Goal: Navigation & Orientation: Understand site structure

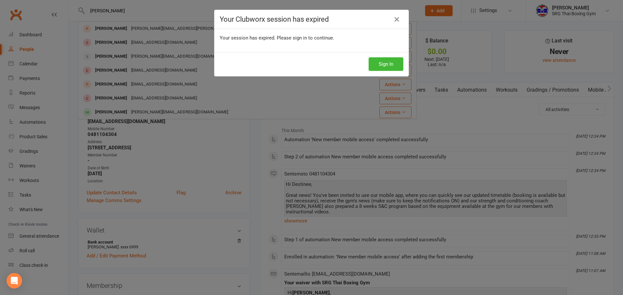
scroll to position [97, 0]
click at [381, 65] on button "Sign In" at bounding box center [385, 64] width 35 height 14
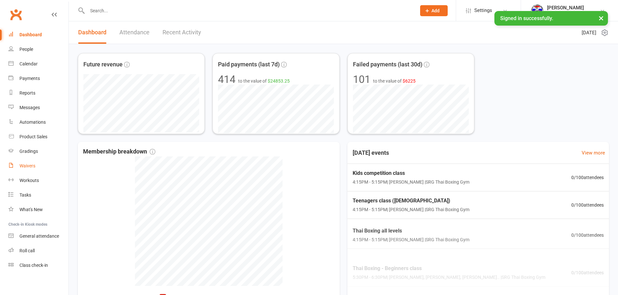
click at [38, 165] on link "Waivers" at bounding box center [38, 166] width 60 height 15
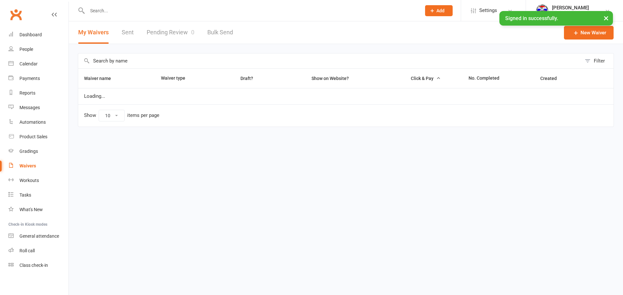
click at [171, 35] on link "Pending Review 0" at bounding box center [171, 32] width 48 height 22
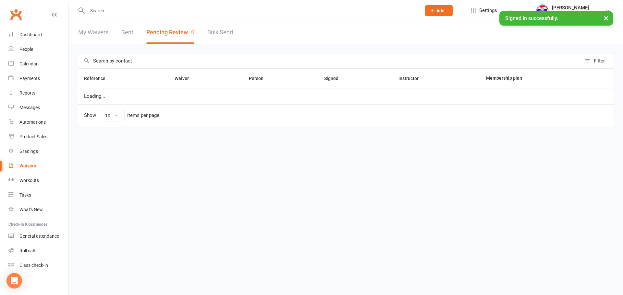
select select "100"
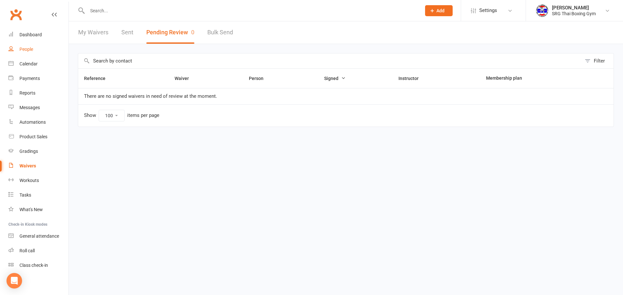
click at [42, 46] on link "People" at bounding box center [38, 49] width 60 height 15
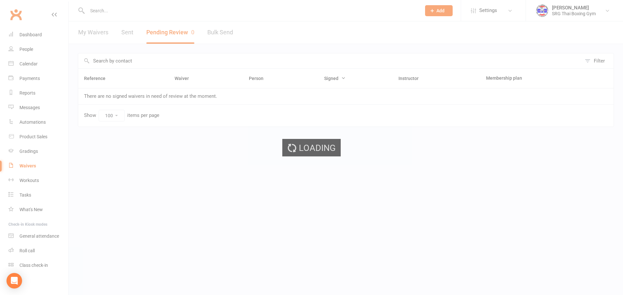
select select "100"
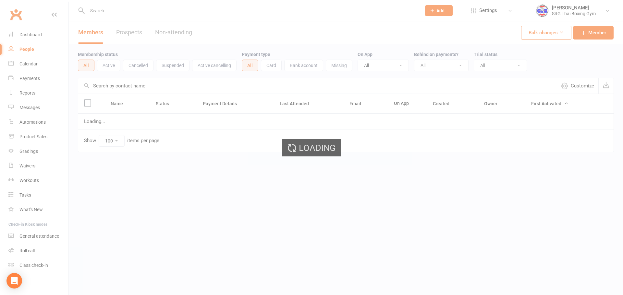
click at [44, 27] on div "Loading" at bounding box center [311, 147] width 623 height 295
click at [42, 41] on div "Loading" at bounding box center [311, 147] width 623 height 295
click at [42, 41] on link "Dashboard" at bounding box center [38, 35] width 60 height 15
